Goal: Task Accomplishment & Management: Complete application form

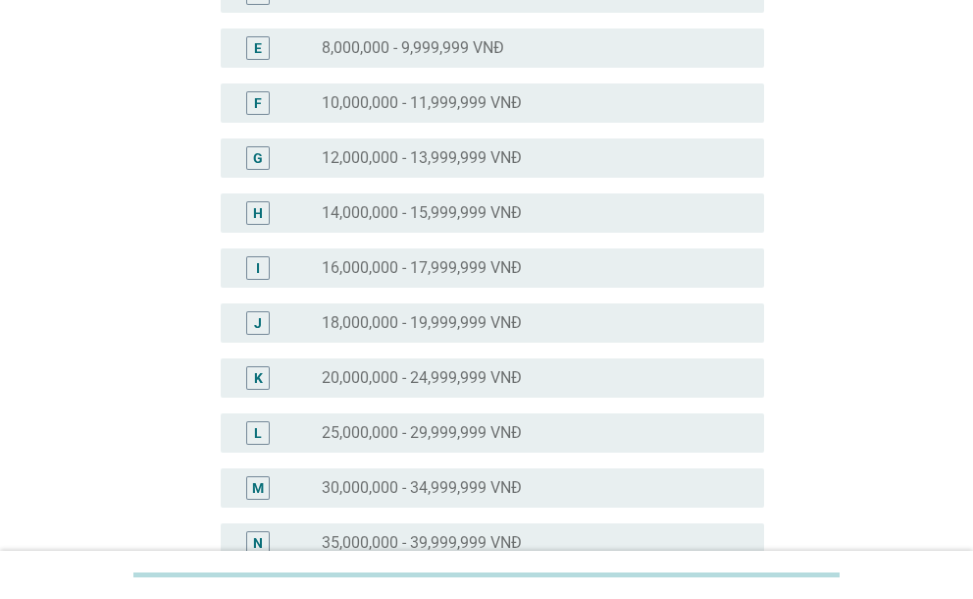
scroll to position [407, 0]
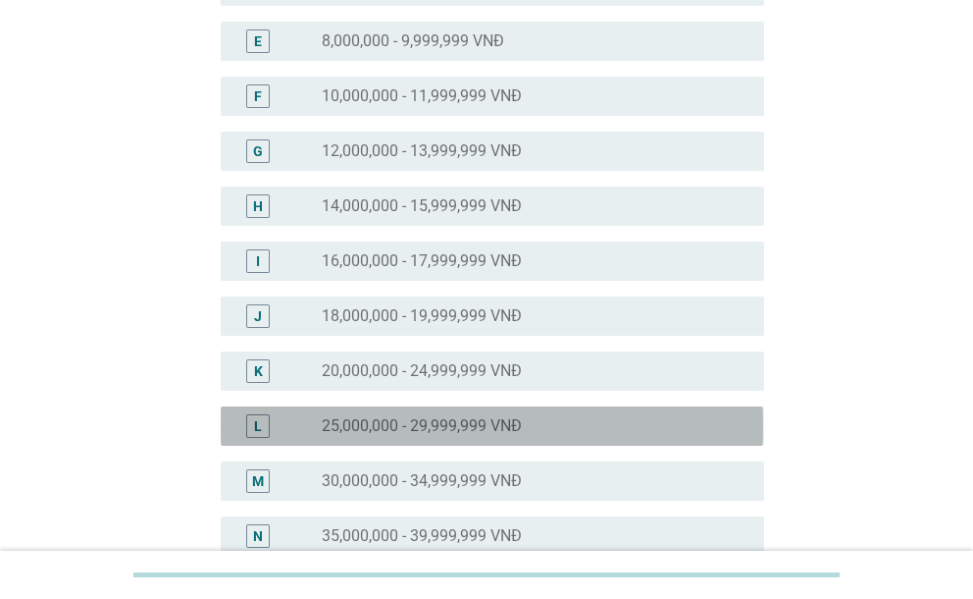
click at [650, 419] on div "radio_button_unchecked 25,000,000 - 29,999,999 VNĐ" at bounding box center [527, 426] width 410 height 20
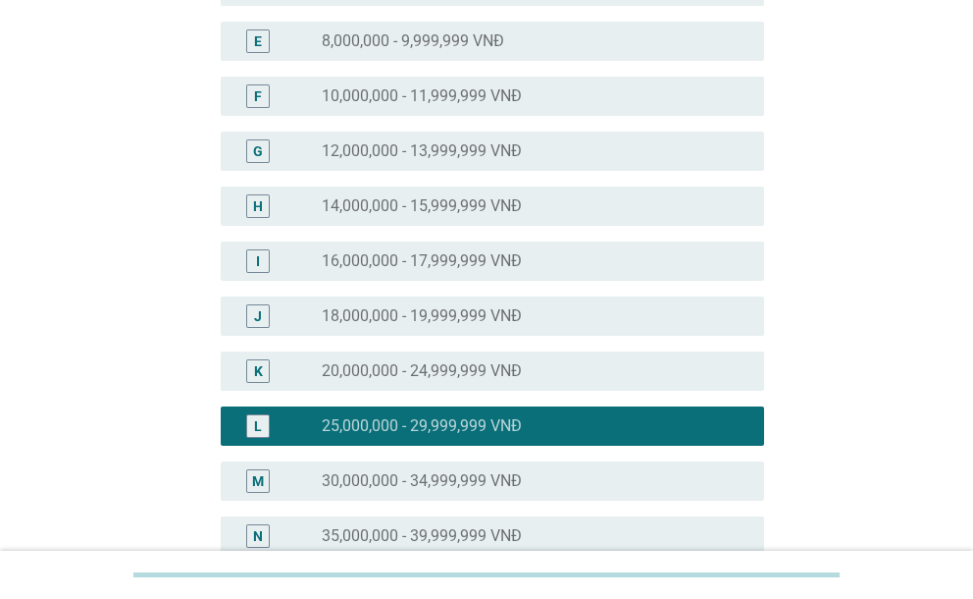
drag, startPoint x: 971, startPoint y: 318, endPoint x: 980, endPoint y: 319, distance: 9.9
click at [972, 319] on html "[PERSON_NAME] [PERSON_NAME] thu nhập hàng [PERSON_NAME] [PERSON_NAME] đình bạn.…" at bounding box center [486, 368] width 973 height 1551
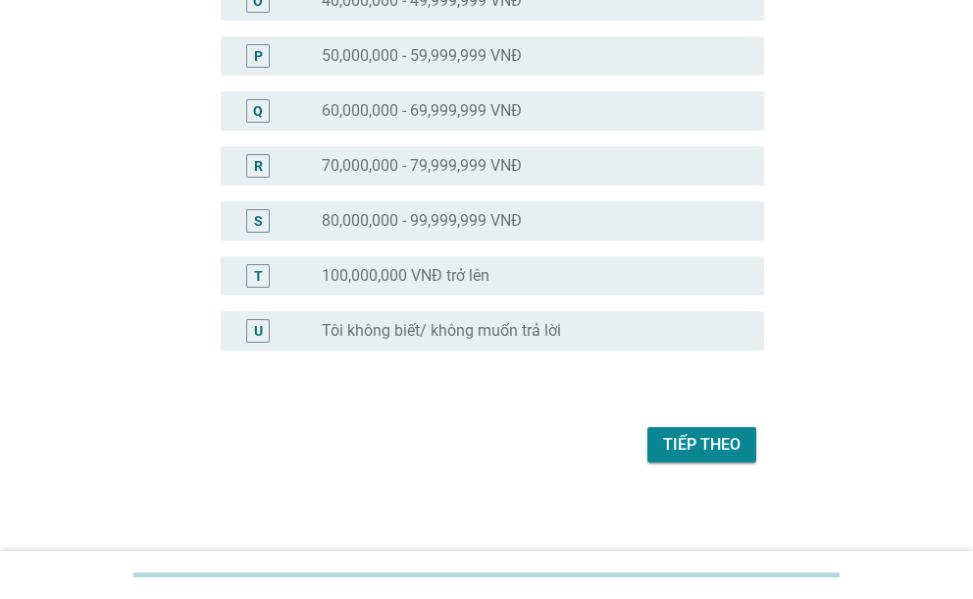
scroll to position [1001, 0]
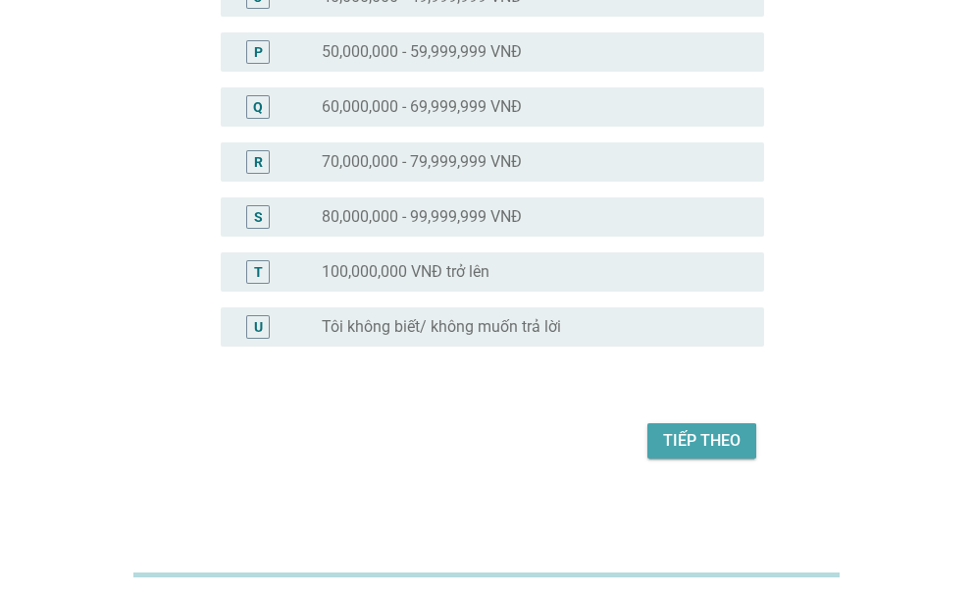
click at [713, 431] on div "Tiếp theo" at bounding box center [702, 441] width 78 height 24
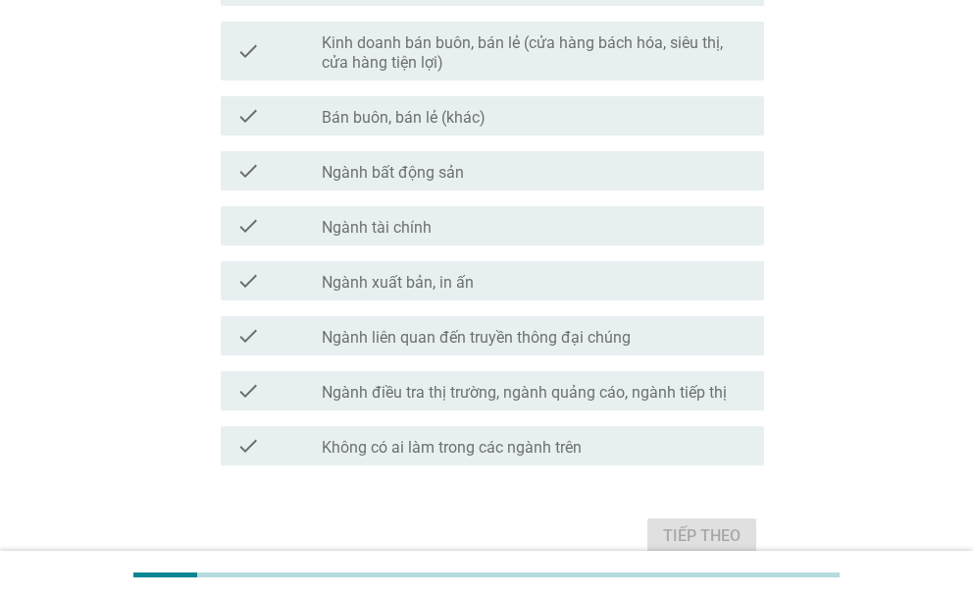
scroll to position [1052, 0]
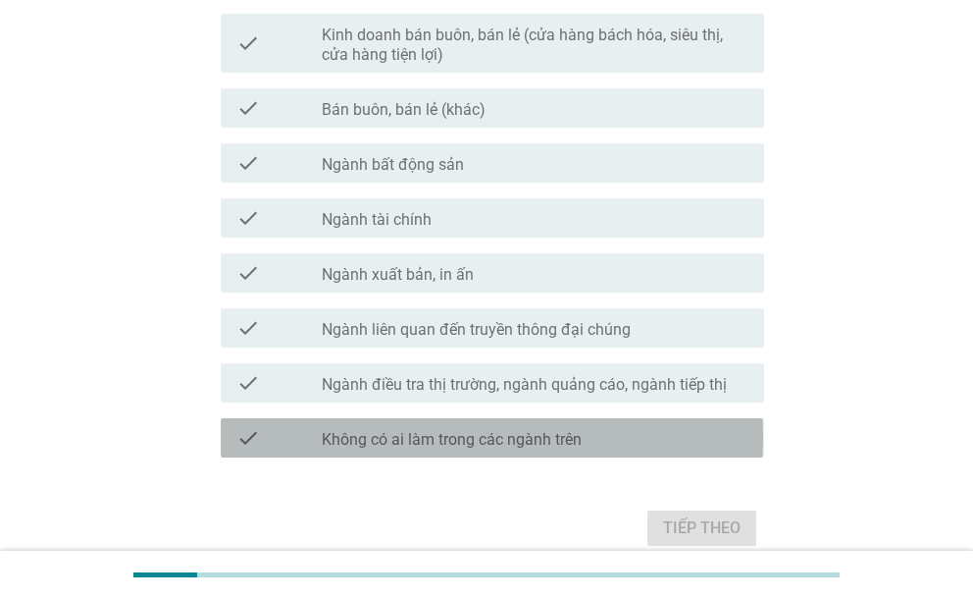
click at [690, 427] on div "check_box_outline_blank Không có ai làm trong các ngành trên" at bounding box center [535, 438] width 426 height 24
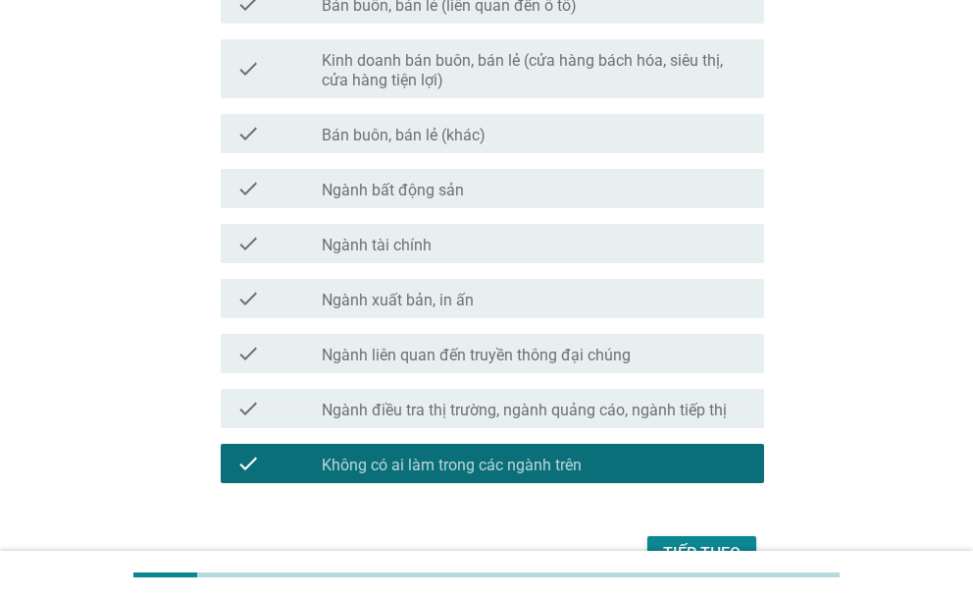
scroll to position [1079, 0]
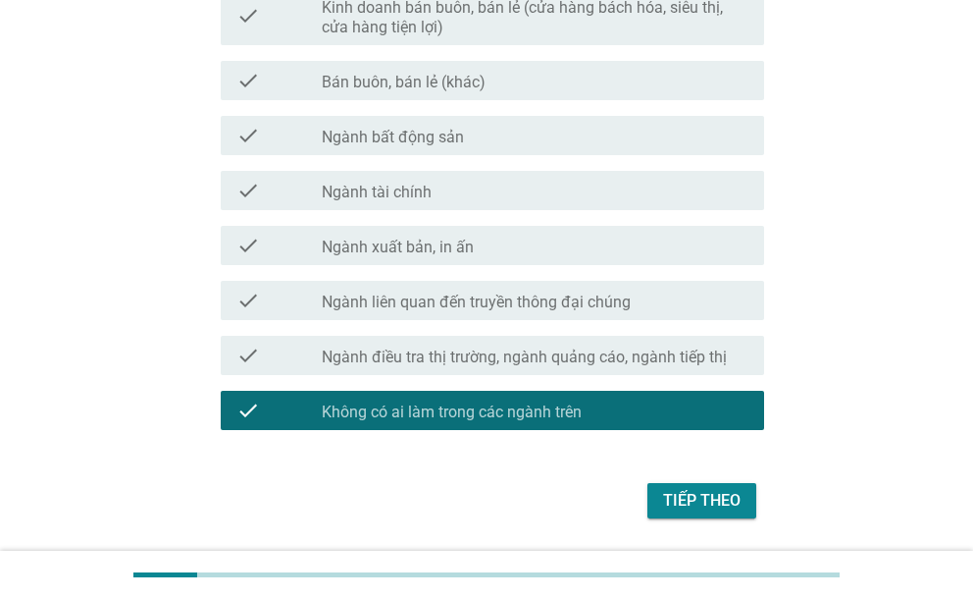
click at [713, 494] on div "Tiếp theo" at bounding box center [702, 501] width 78 height 24
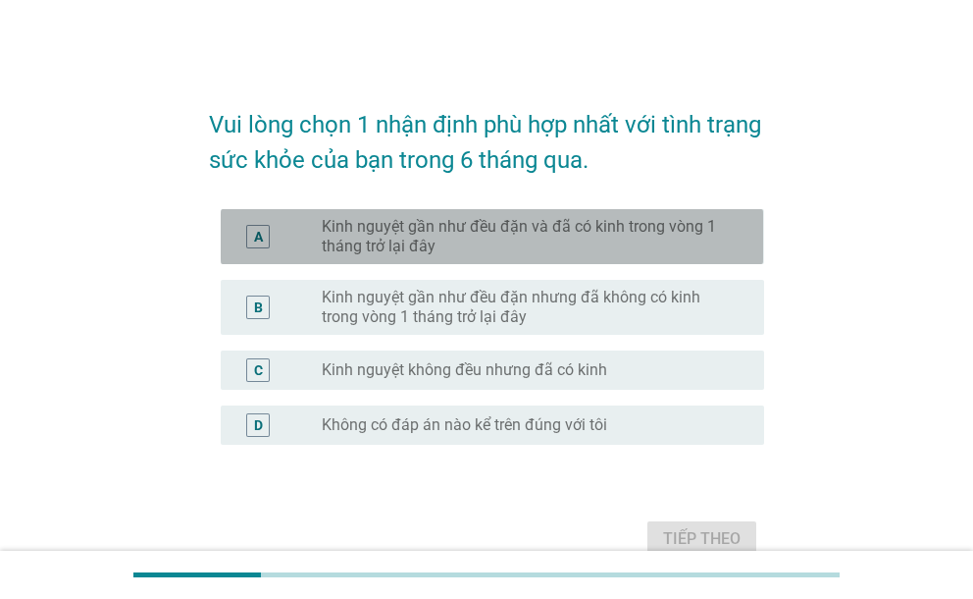
click at [580, 241] on label "Kinh nguyệt gần như đều đặn và đã có kinh trong vòng 1 tháng trở lại đây" at bounding box center [527, 236] width 410 height 39
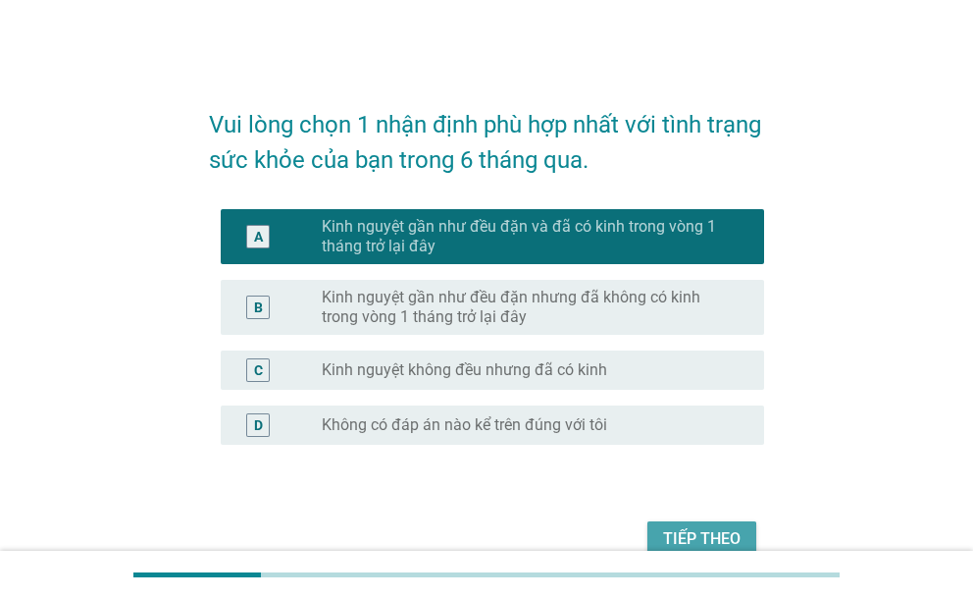
click at [689, 529] on div "Tiếp theo" at bounding box center [702, 539] width 78 height 24
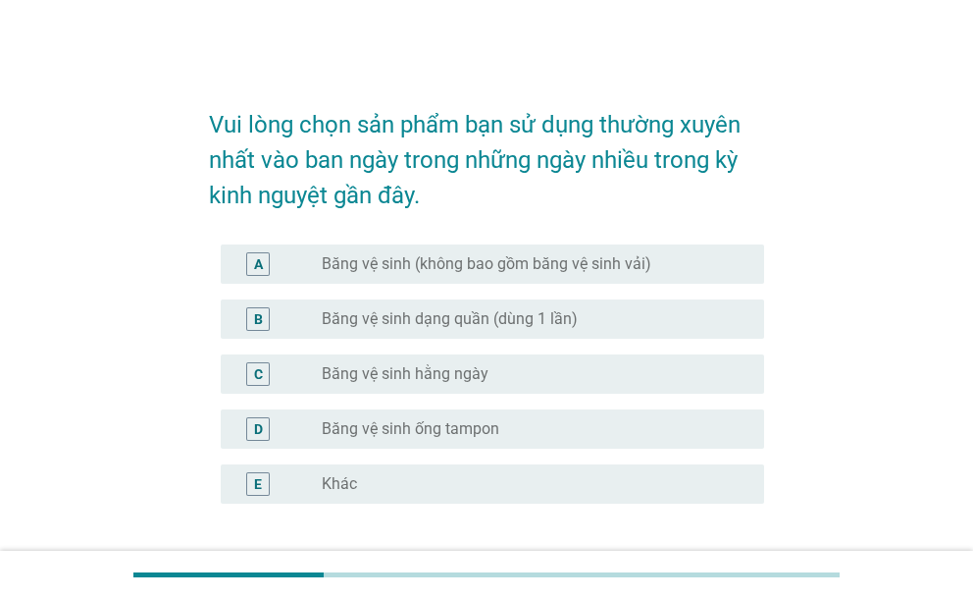
click at [539, 371] on div "radio_button_unchecked Băng vệ sinh hằng ngày" at bounding box center [527, 374] width 410 height 20
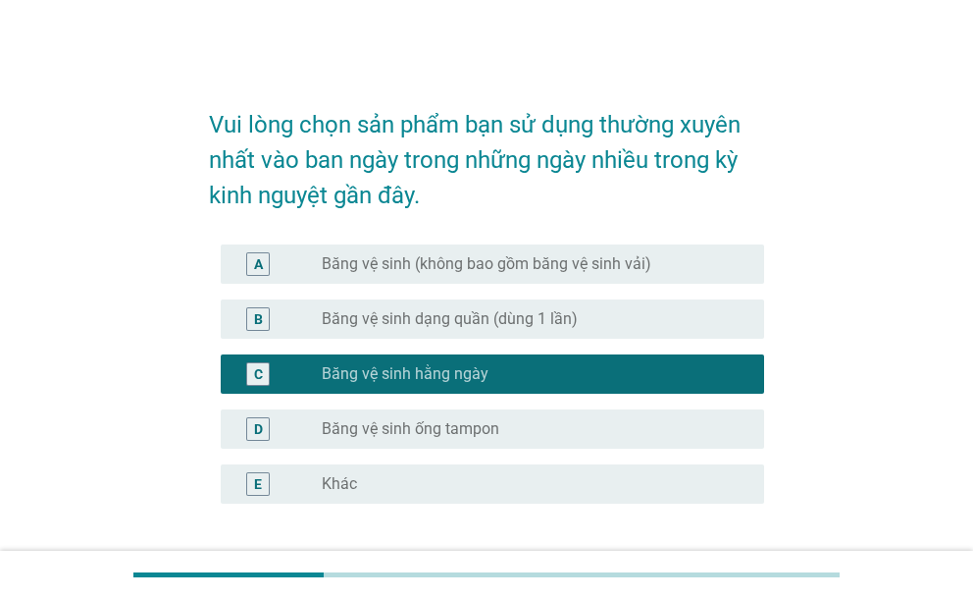
scroll to position [157, 0]
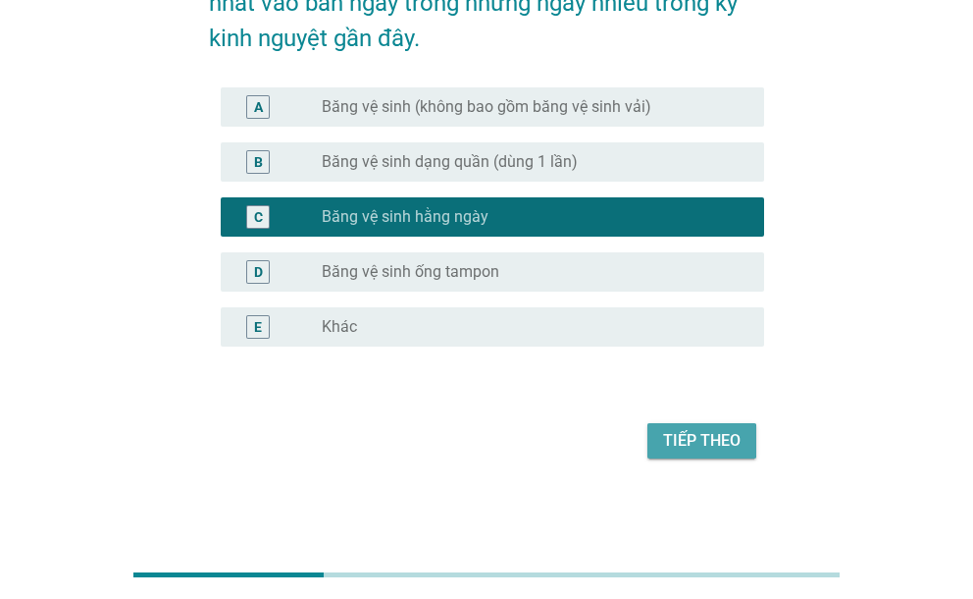
click at [654, 443] on button "Tiếp theo" at bounding box center [702, 440] width 109 height 35
